Goal: Transaction & Acquisition: Download file/media

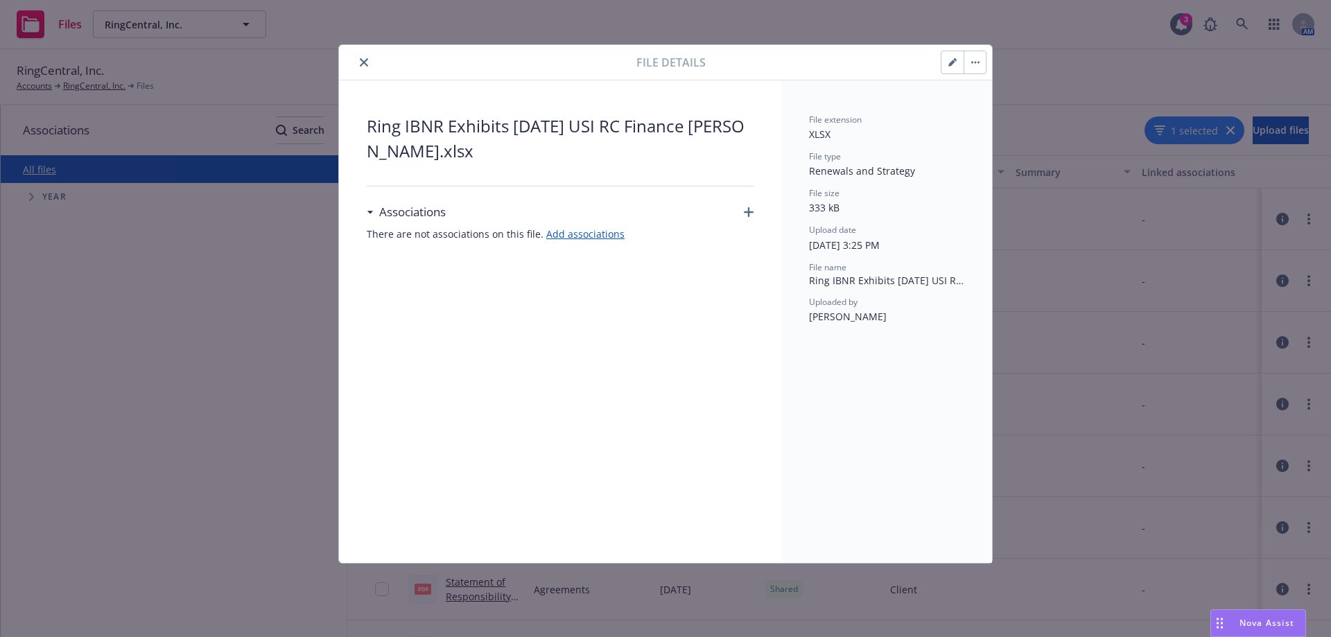
click at [476, 129] on span "Ring IBNR Exhibits [DATE] USI RC Finance [PERSON_NAME].xlsx" at bounding box center [560, 139] width 387 height 50
click at [366, 63] on icon "close" at bounding box center [364, 62] width 8 height 8
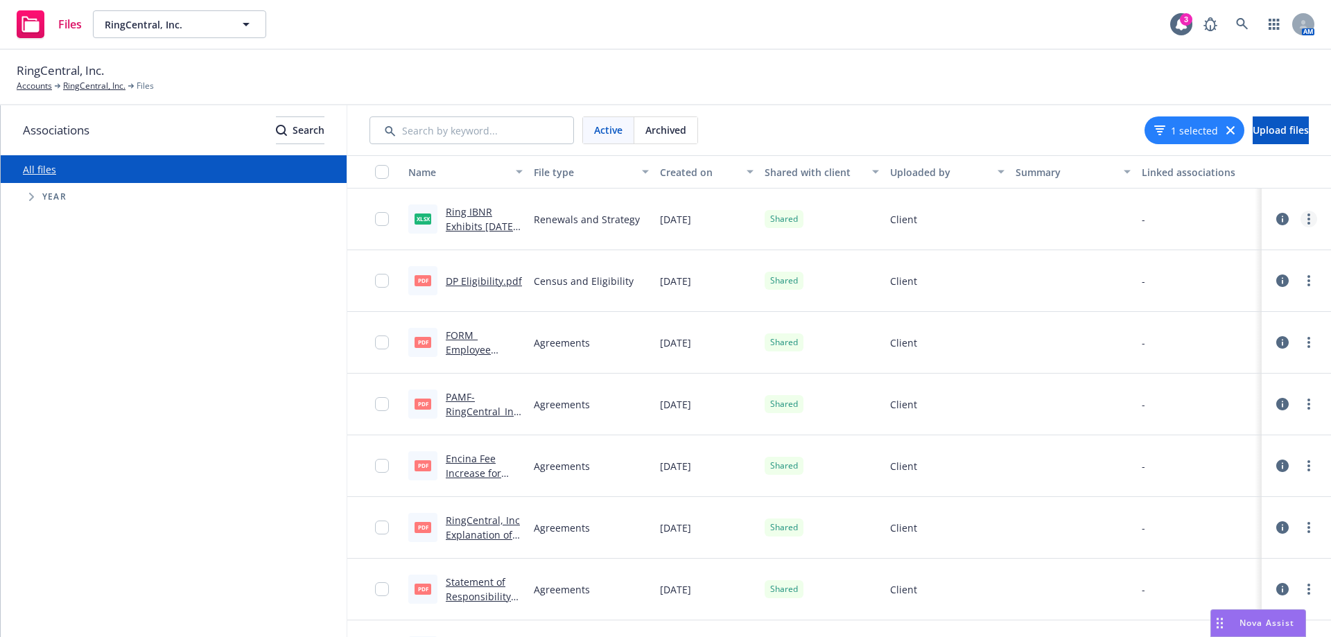
click at [1307, 220] on circle "more" at bounding box center [1308, 219] width 3 height 3
click at [1221, 302] on link "Download" at bounding box center [1237, 303] width 138 height 28
